Goal: Information Seeking & Learning: Learn about a topic

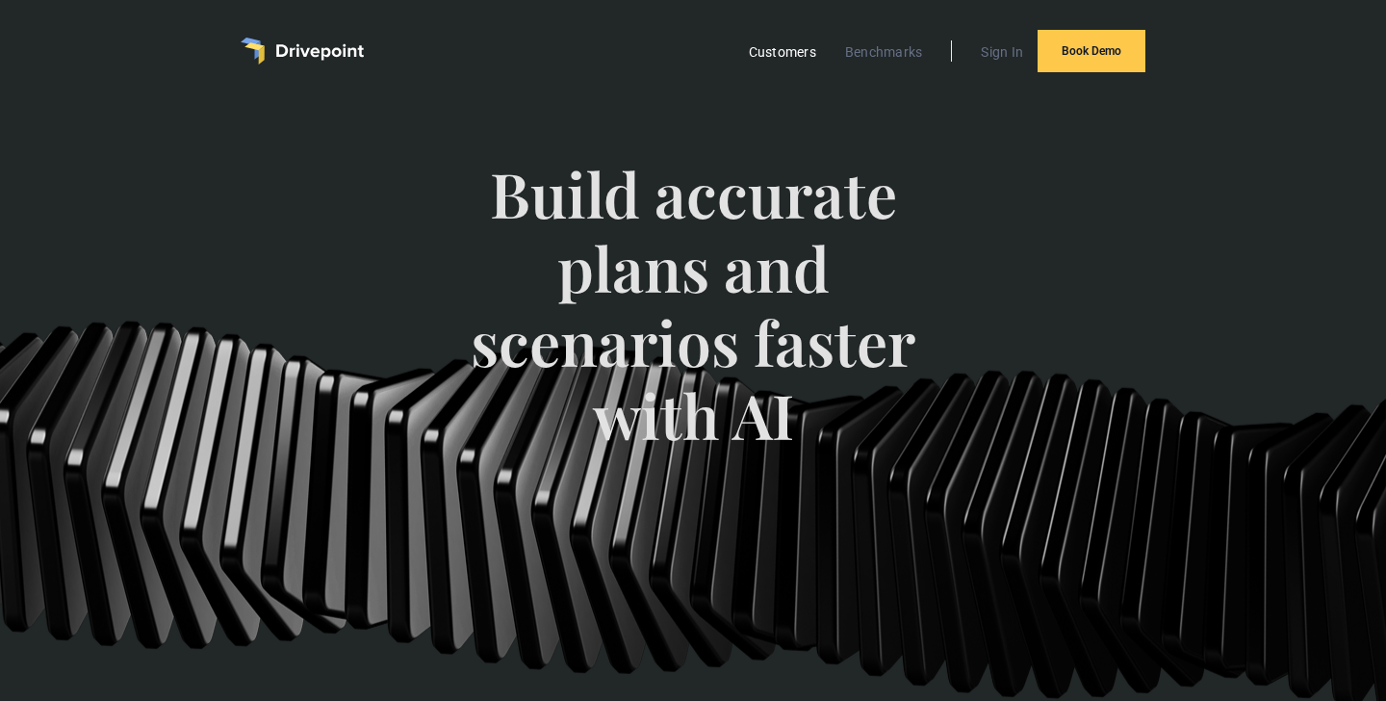
click at [789, 53] on link "Customers" at bounding box center [782, 51] width 87 height 25
